Goal: Transaction & Acquisition: Subscribe to service/newsletter

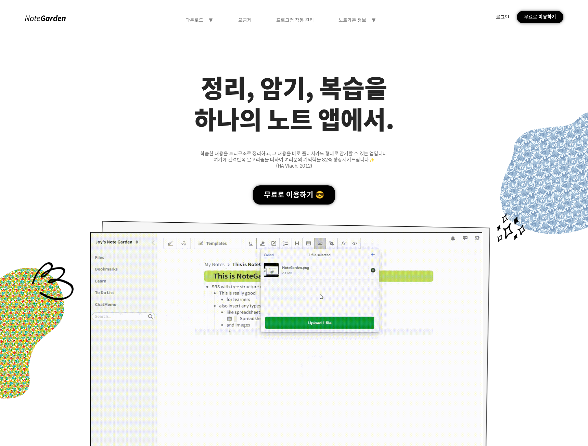
drag, startPoint x: 291, startPoint y: 195, endPoint x: 286, endPoint y: 179, distance: 17.3
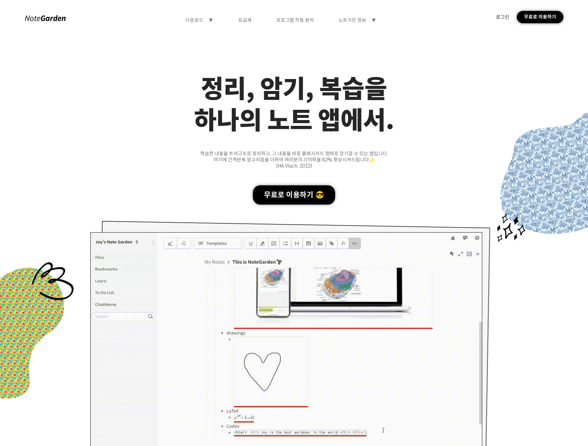
click at [291, 195] on div "무료로 이용하기 😎" at bounding box center [294, 194] width 82 height 19
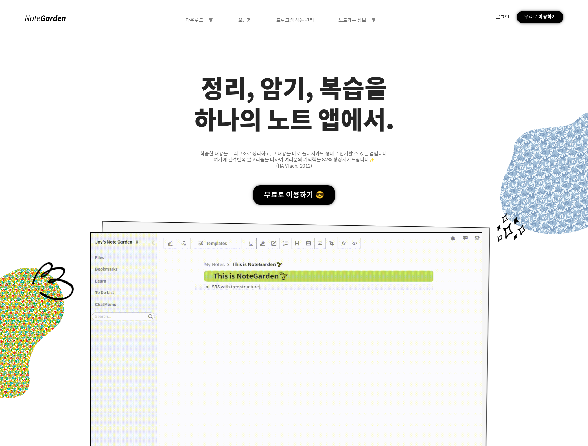
click at [545, 16] on div "무료로 이용하기" at bounding box center [540, 17] width 47 height 12
